Goal: Navigation & Orientation: Find specific page/section

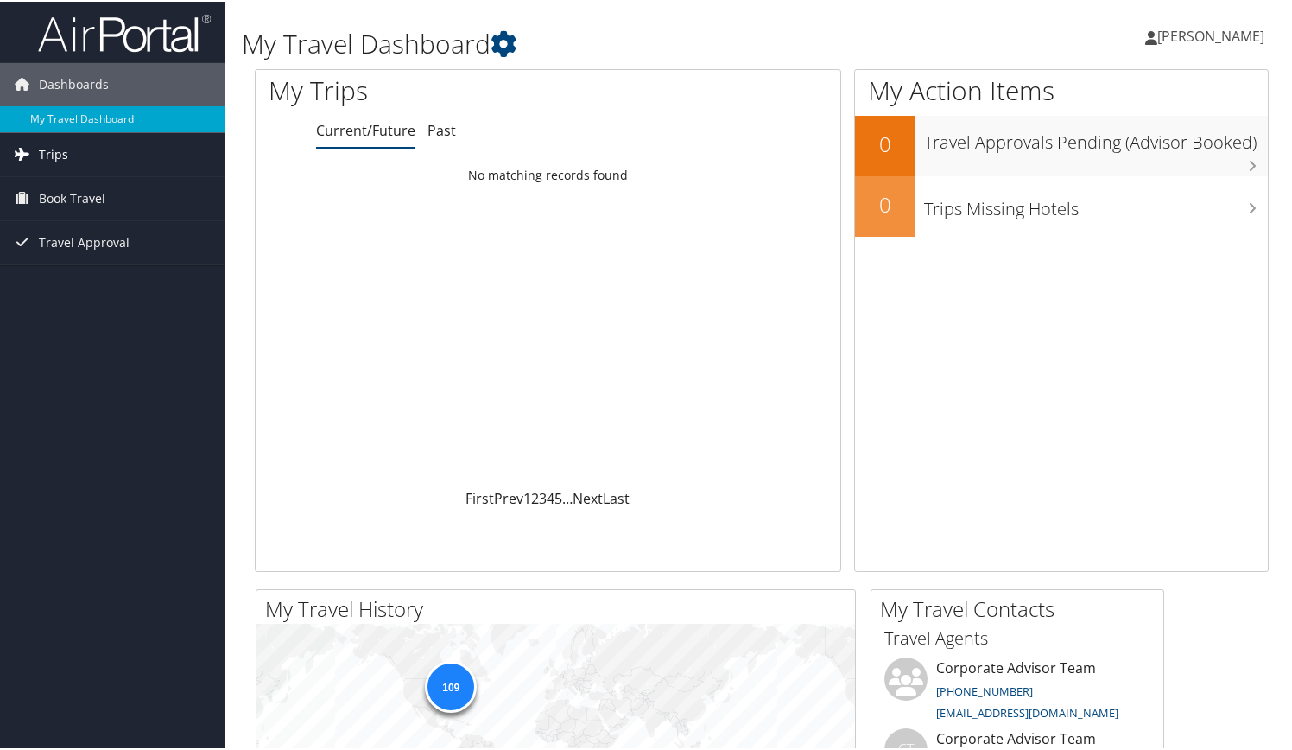
click at [67, 154] on link "Trips" at bounding box center [112, 152] width 225 height 43
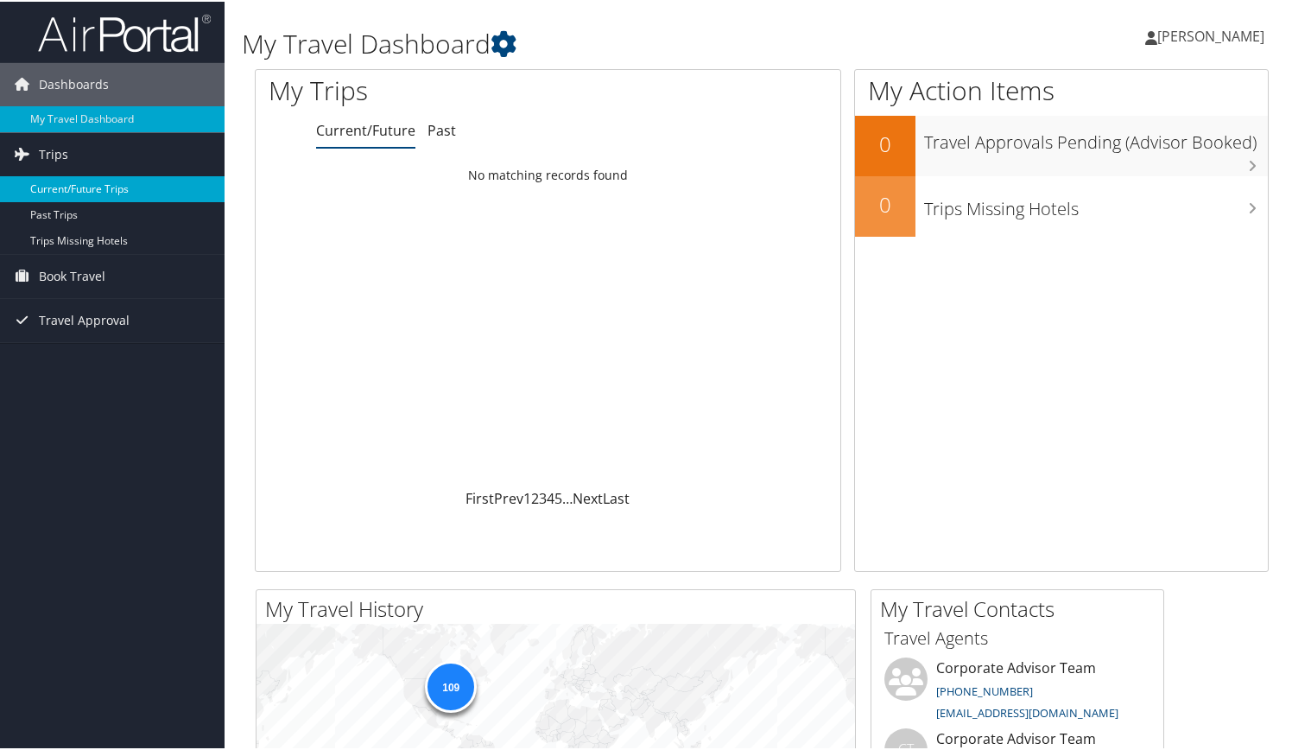
click at [81, 182] on link "Current/Future Trips" at bounding box center [112, 187] width 225 height 26
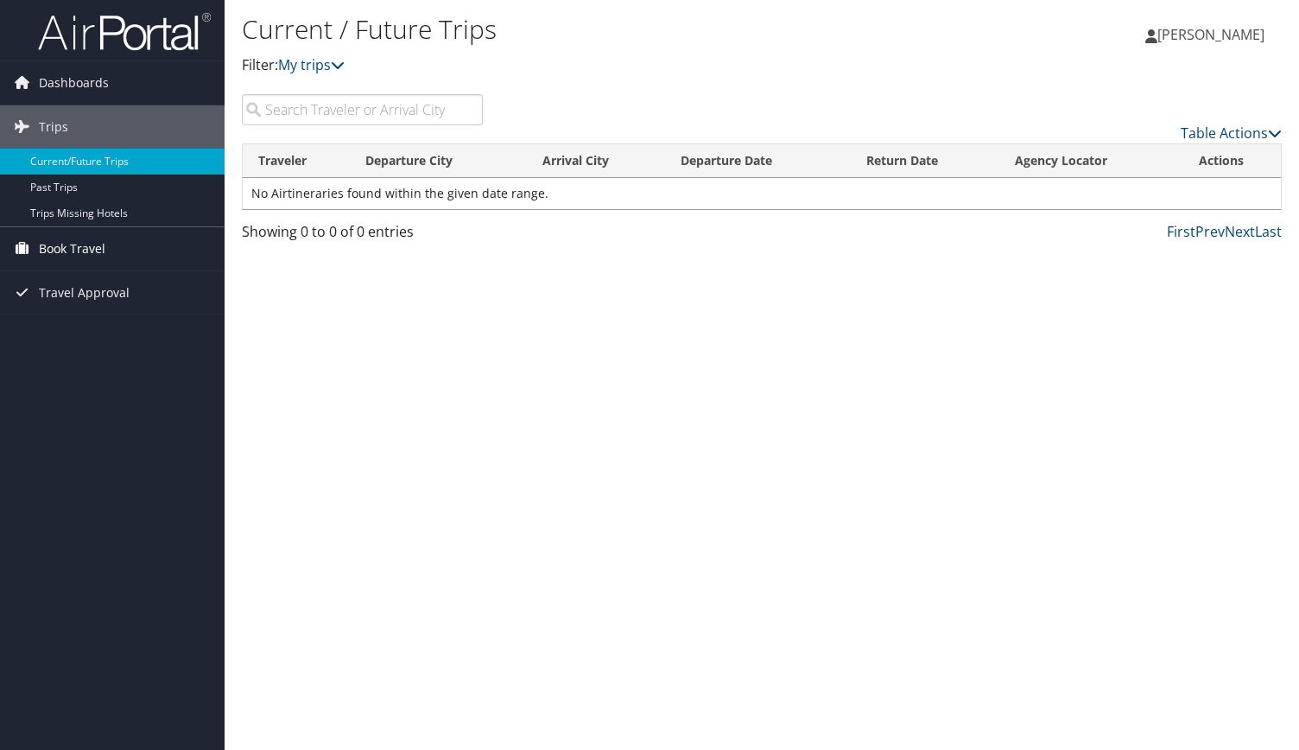
click at [101, 244] on span "Book Travel" at bounding box center [72, 248] width 67 height 43
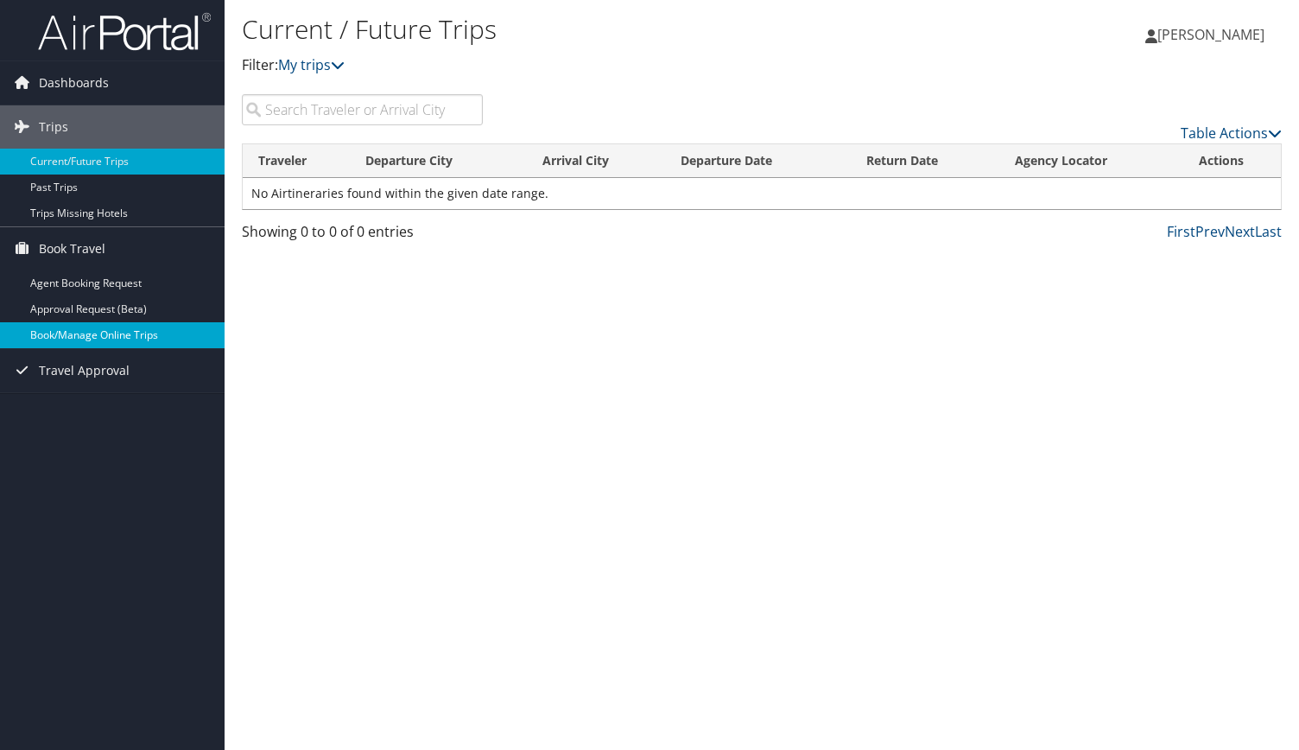
click at [96, 333] on link "Book/Manage Online Trips" at bounding box center [112, 335] width 225 height 26
